Goal: Information Seeking & Learning: Learn about a topic

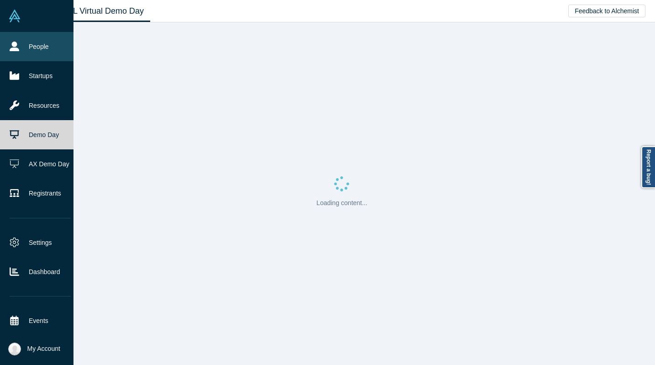
click at [36, 60] on link "People" at bounding box center [40, 46] width 80 height 29
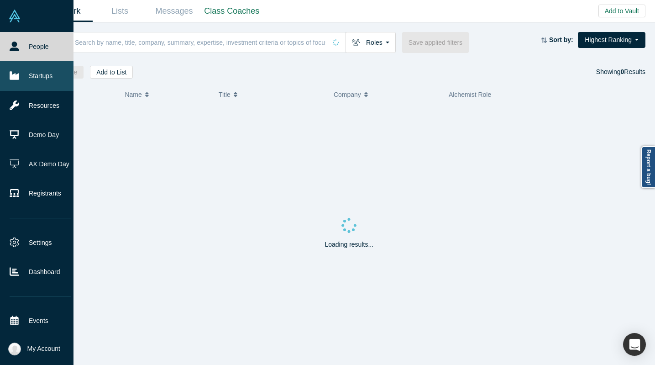
click at [44, 84] on link "Startups" at bounding box center [40, 75] width 80 height 29
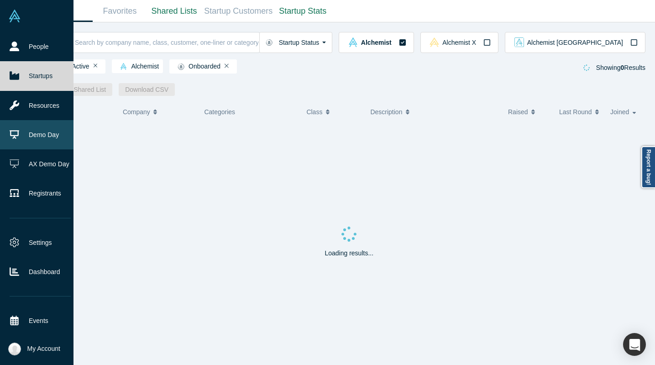
click at [26, 139] on link "Demo Day" at bounding box center [40, 134] width 80 height 29
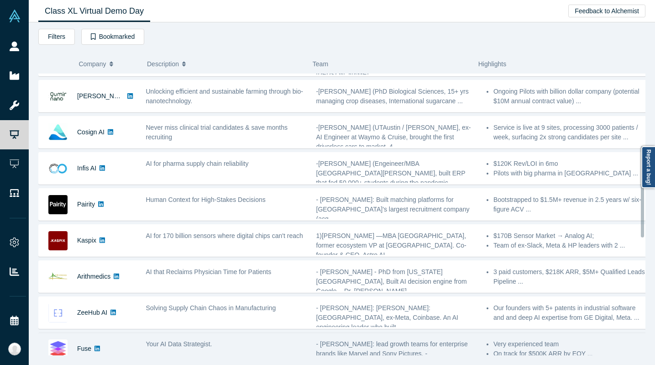
scroll to position [259, 0]
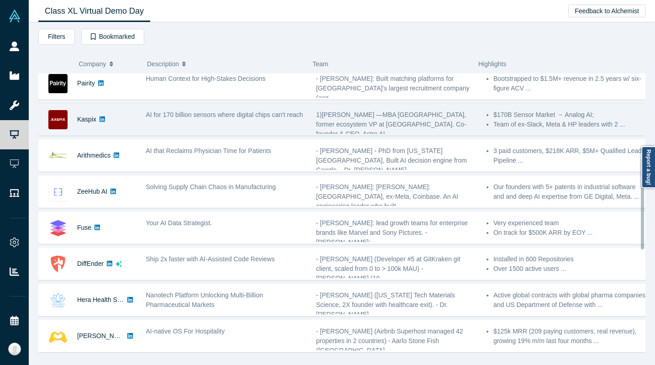
click at [142, 123] on div "AI for 170 billion sensors where digital chips can't reach" at bounding box center [226, 119] width 170 height 29
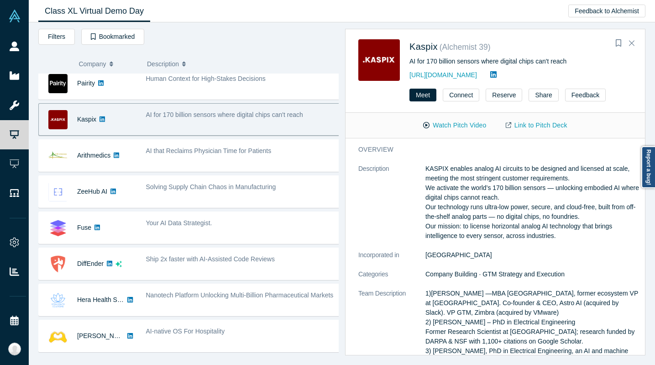
click at [567, 238] on p "KASPIX enables analog AI circuits to be designed and licensed at scale, meeting…" at bounding box center [533, 202] width 214 height 77
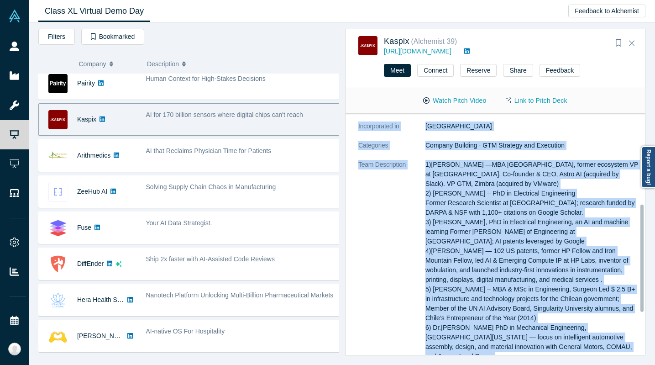
scroll to position [0, 0]
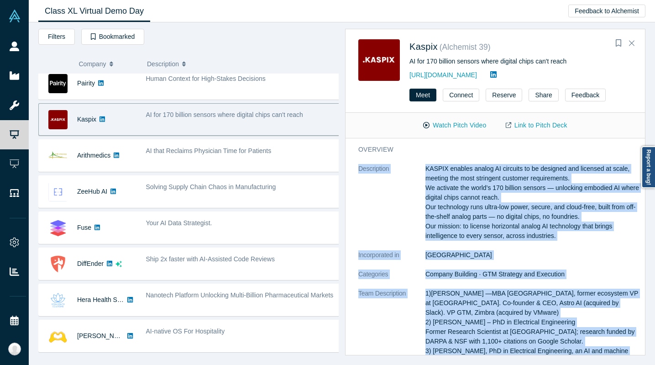
drag, startPoint x: 579, startPoint y: 220, endPoint x: 347, endPoint y: 156, distance: 241.2
click at [347, 156] on div "overview Description KASPIX enables analog AI circuits to be designed and licen…" at bounding box center [499, 350] width 306 height 425
copy dl "Description KASPIX enables analog AI circuits to be designed and licensed at sc…"
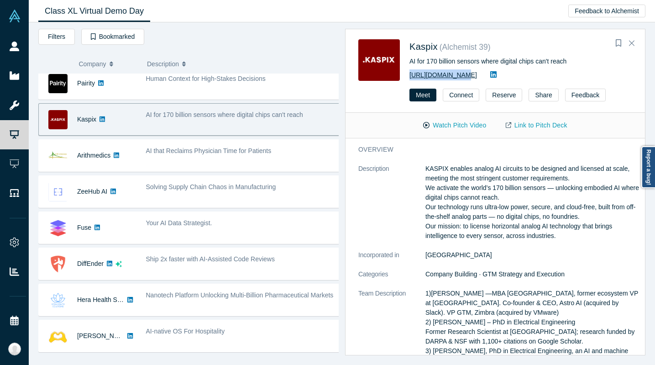
copy link "http://kaspix.io"
click at [524, 124] on link "Link to Pitch Deck" at bounding box center [536, 125] width 81 height 16
click at [466, 124] on button "Watch Pitch Video" at bounding box center [455, 125] width 82 height 16
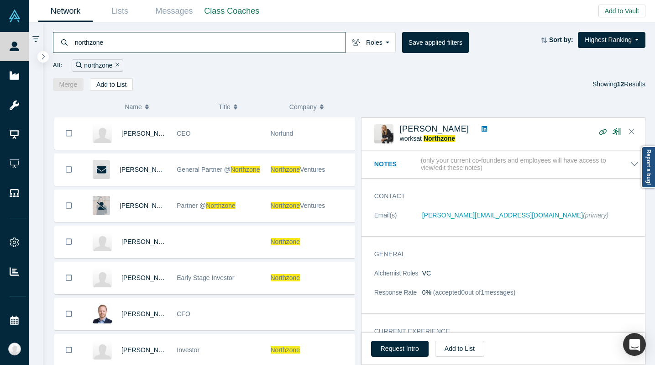
scroll to position [110, 0]
